Goal: Book appointment/travel/reservation

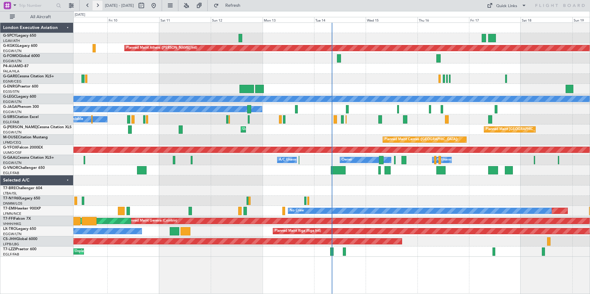
click at [101, 3] on button at bounding box center [98, 6] width 10 height 10
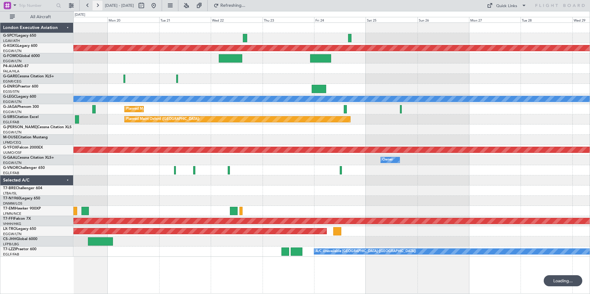
click at [101, 3] on button at bounding box center [98, 6] width 10 height 10
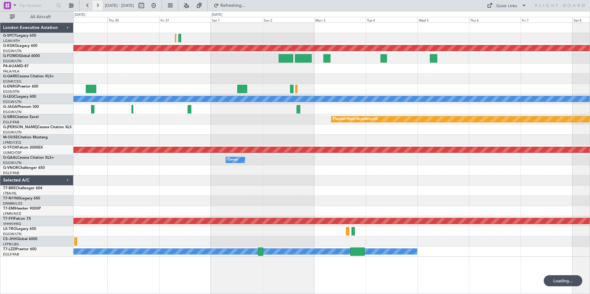
click at [101, 3] on button at bounding box center [98, 6] width 10 height 10
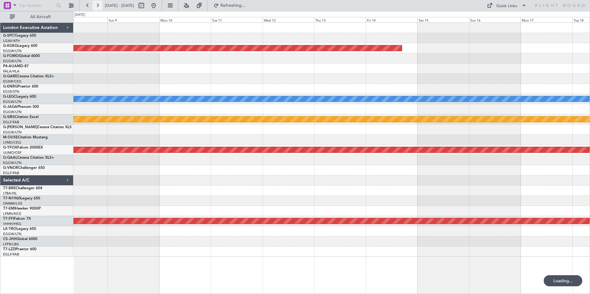
click at [101, 3] on button at bounding box center [98, 6] width 10 height 10
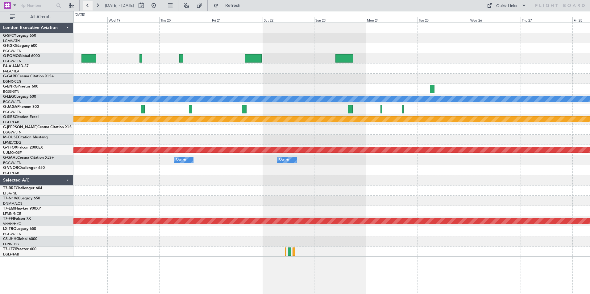
click at [87, 6] on button at bounding box center [88, 6] width 10 height 10
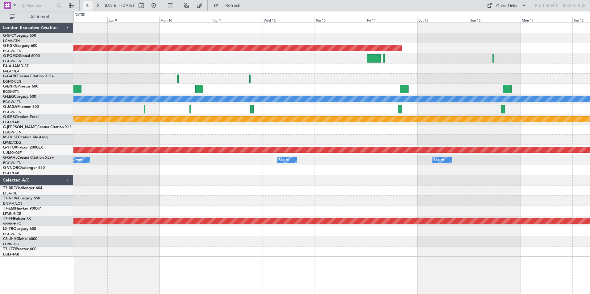
click at [87, 6] on button at bounding box center [88, 6] width 10 height 10
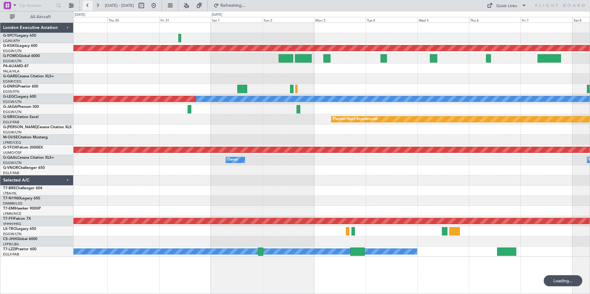
click at [87, 6] on button at bounding box center [88, 6] width 10 height 10
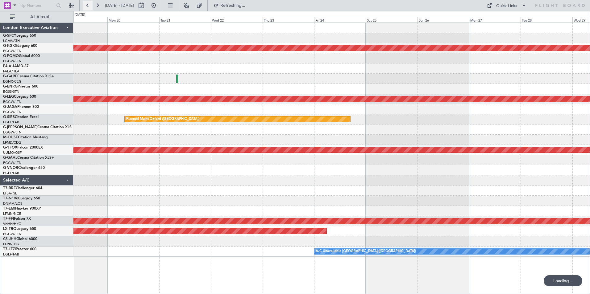
click at [87, 6] on button at bounding box center [88, 6] width 10 height 10
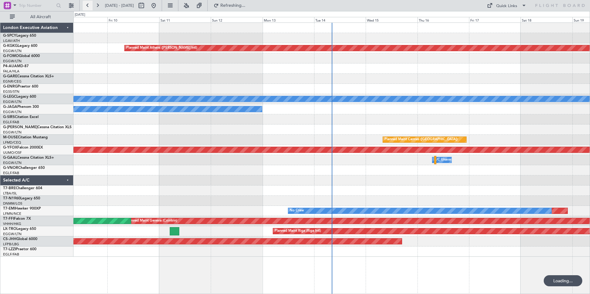
click at [87, 6] on button at bounding box center [88, 6] width 10 height 10
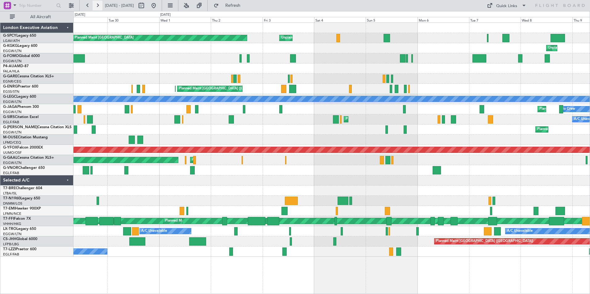
click at [98, 6] on button at bounding box center [98, 6] width 10 height 10
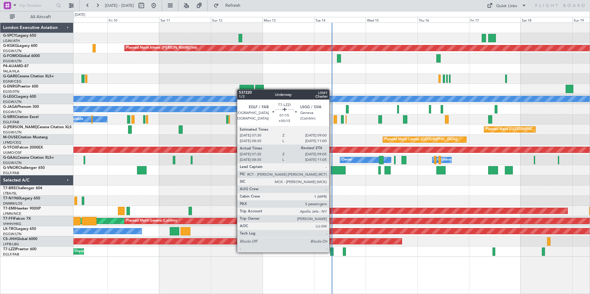
click at [332, 252] on div at bounding box center [331, 252] width 3 height 8
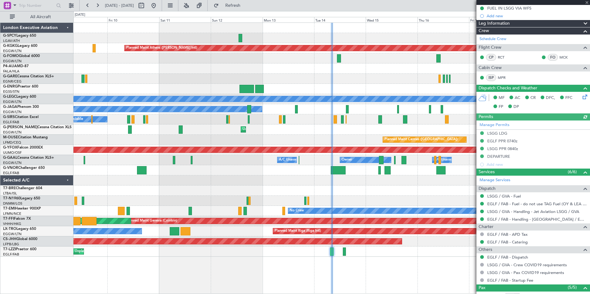
scroll to position [148, 0]
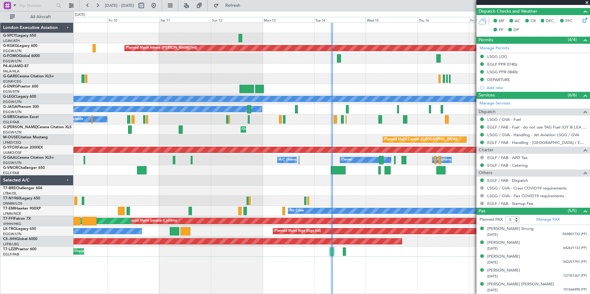
click at [586, 3] on span at bounding box center [587, 3] width 6 height 6
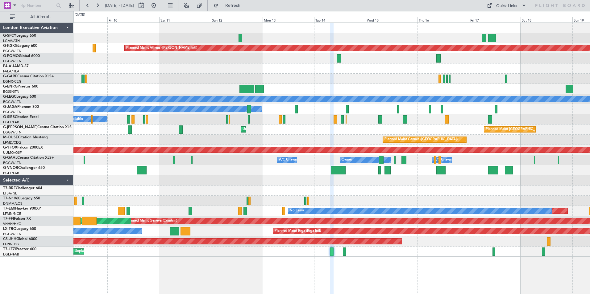
type input "0"
click at [85, 4] on button at bounding box center [88, 6] width 10 height 10
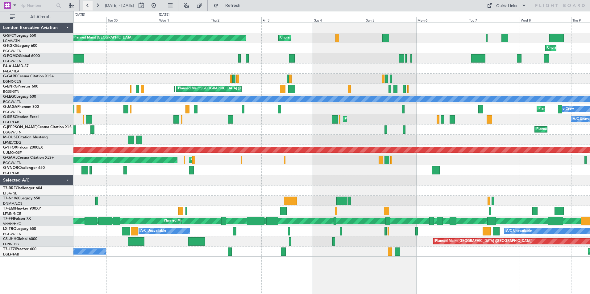
click at [85, 4] on button at bounding box center [88, 6] width 10 height 10
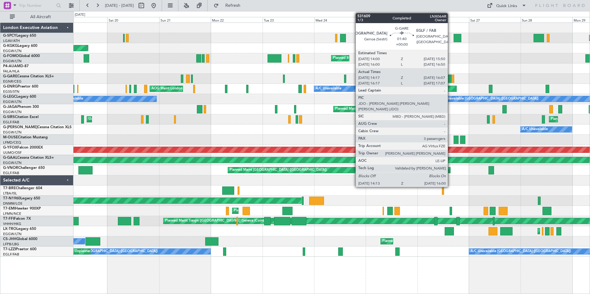
click at [451, 79] on div at bounding box center [450, 79] width 4 height 8
